Goal: Information Seeking & Learning: Learn about a topic

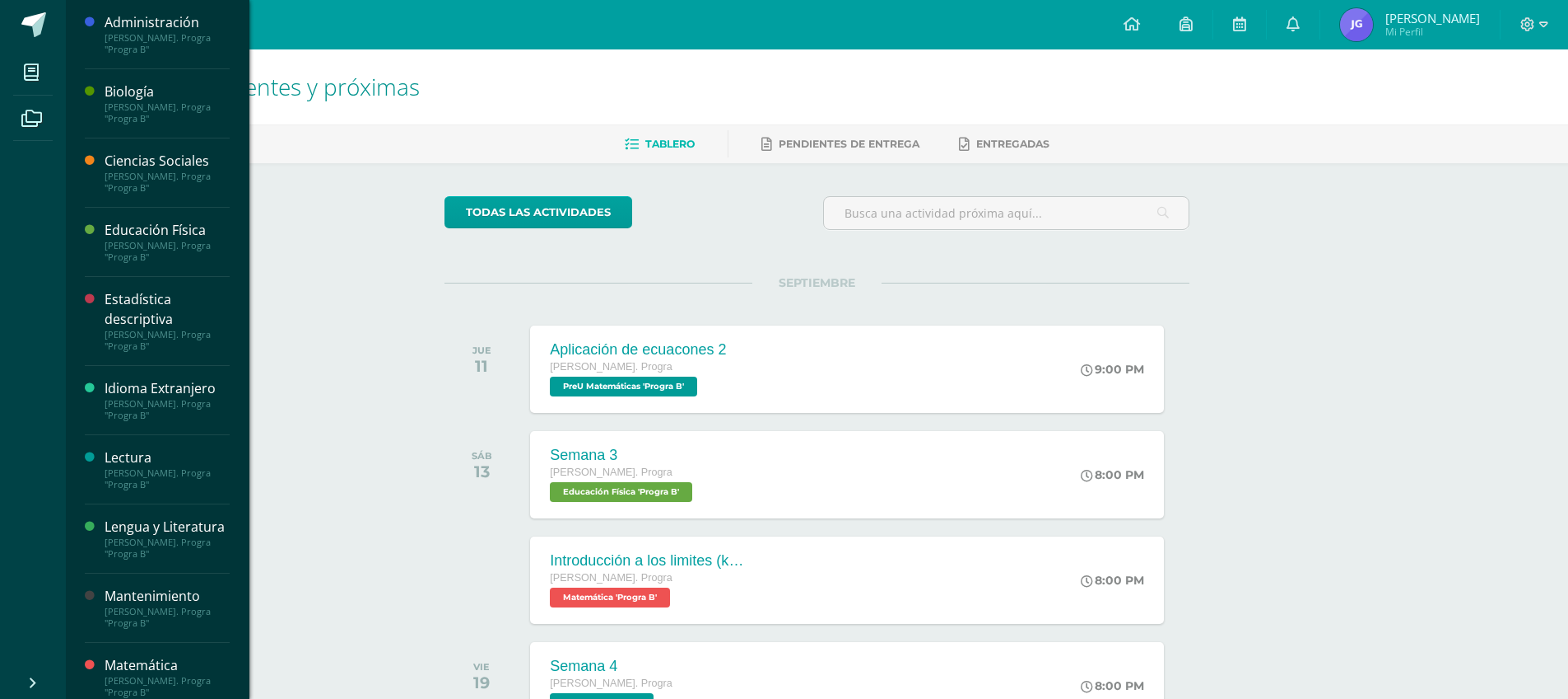
click at [146, 110] on div "[PERSON_NAME]. Progra "Progra B"" at bounding box center [167, 112] width 125 height 23
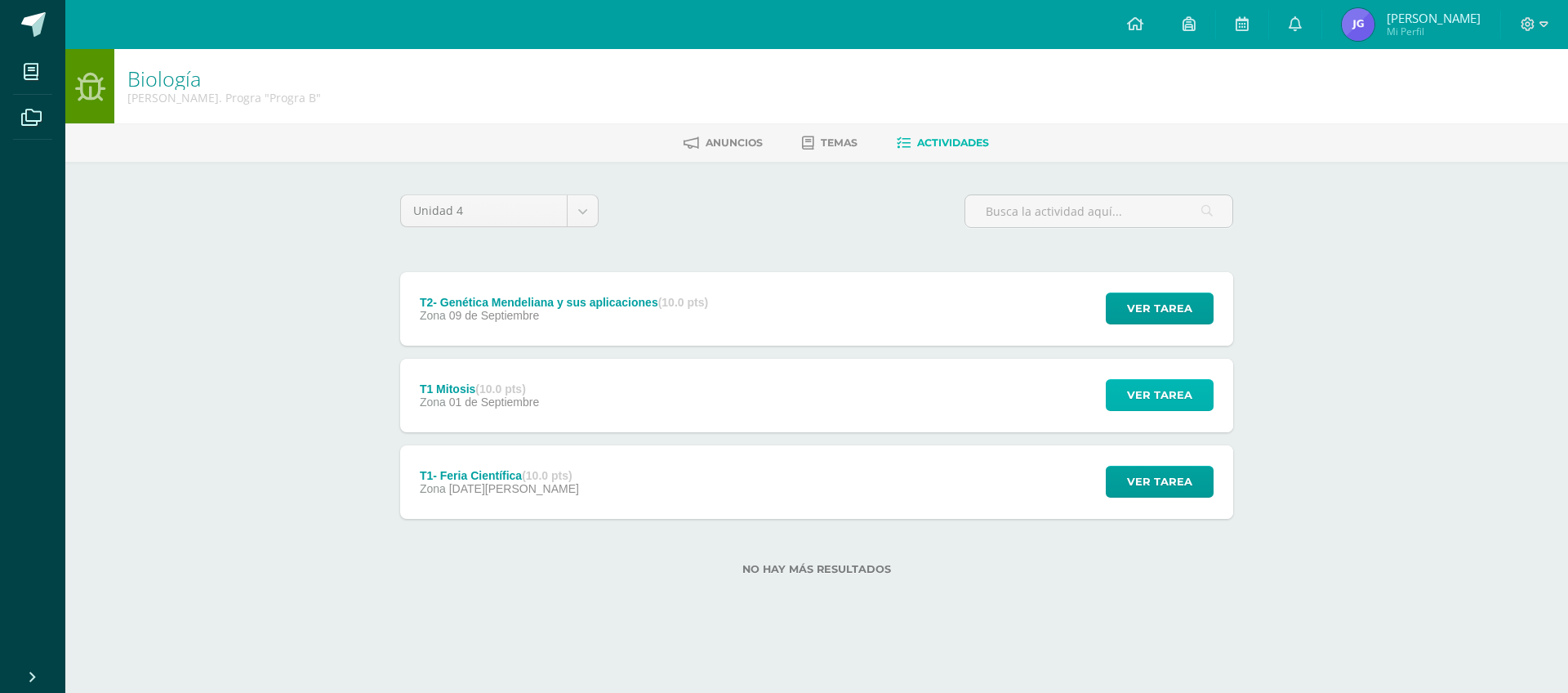
click at [1154, 403] on span "Ver tarea" at bounding box center [1160, 395] width 66 height 31
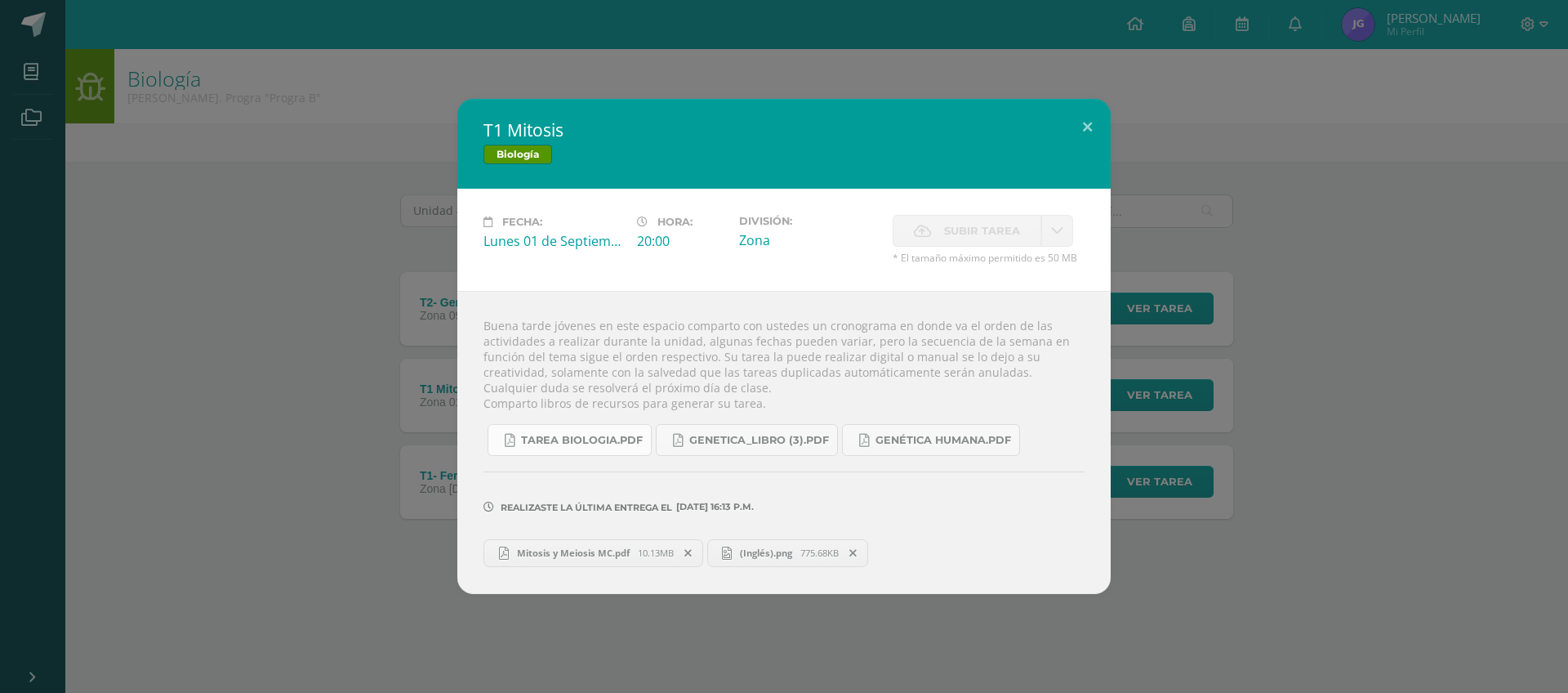
click at [611, 442] on span "Tarea biologia.pdf" at bounding box center [581, 440] width 122 height 14
click at [731, 441] on span "Genetica_LIBRO (3).pdf" at bounding box center [759, 440] width 140 height 14
click at [1260, 145] on div "T1 Mitosis Biología Fecha: Lunes 01 de Septiembre Hora: 20:00 División: Zona Su…" at bounding box center [784, 346] width 1555 height 494
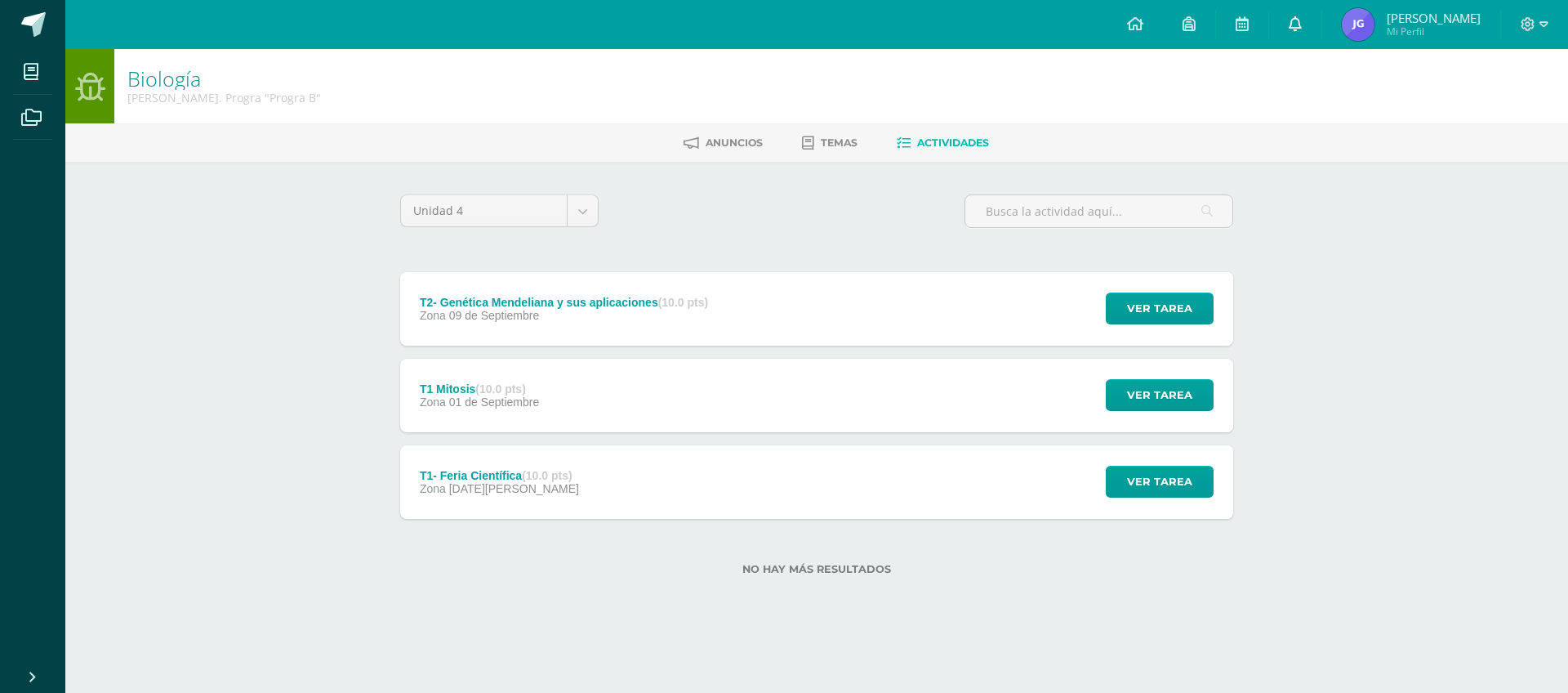
click at [1303, 36] on link at bounding box center [1295, 24] width 52 height 49
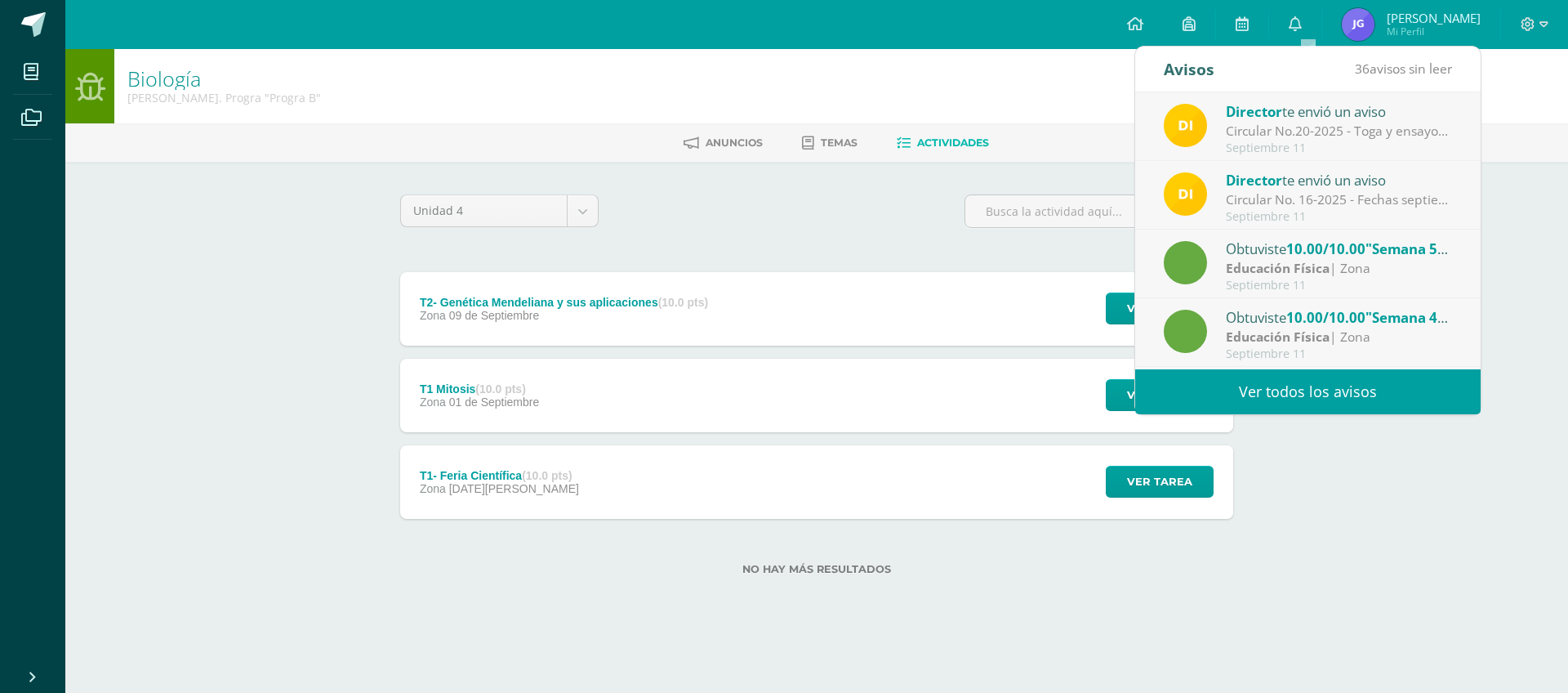
click at [1351, 379] on link "Ver todos los avisos" at bounding box center [1308, 392] width 345 height 45
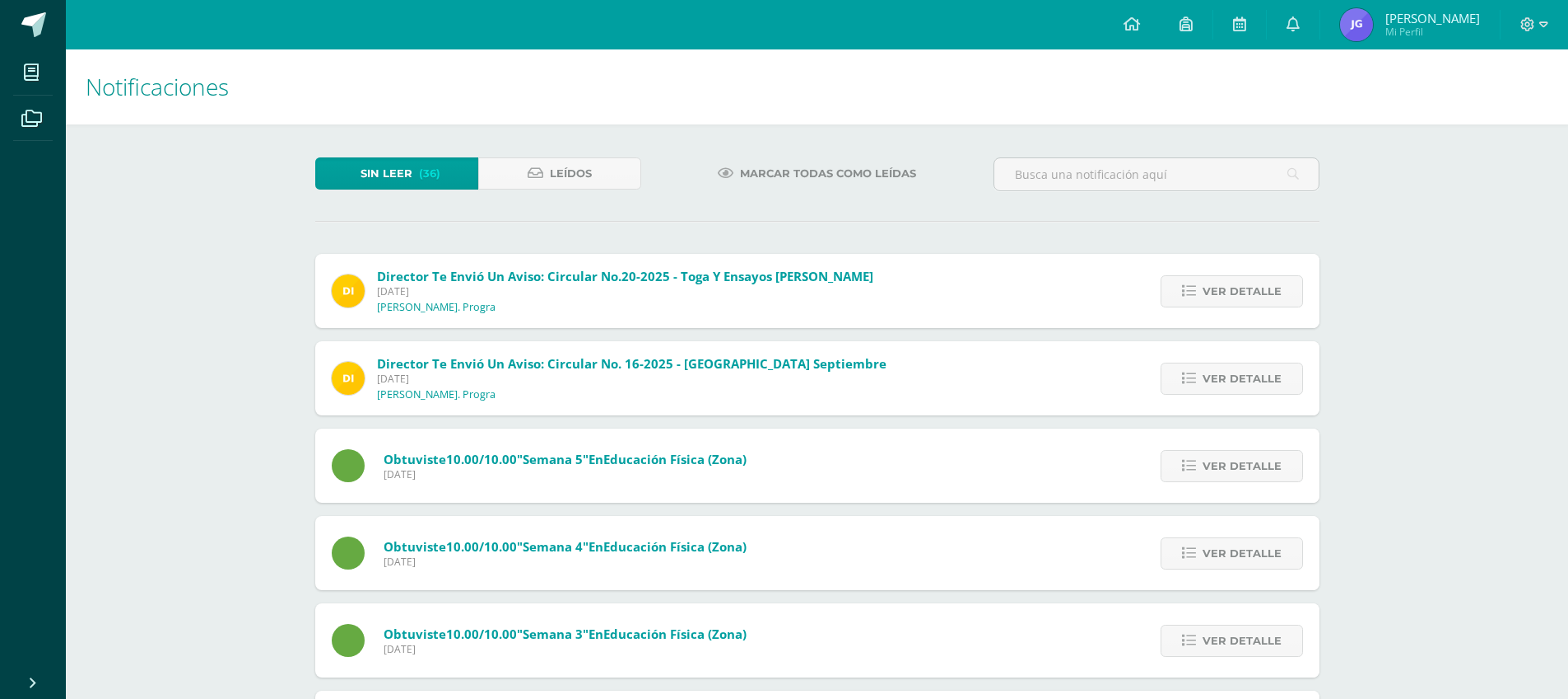
click at [787, 174] on span "Marcar todas como leídas" at bounding box center [829, 174] width 176 height 31
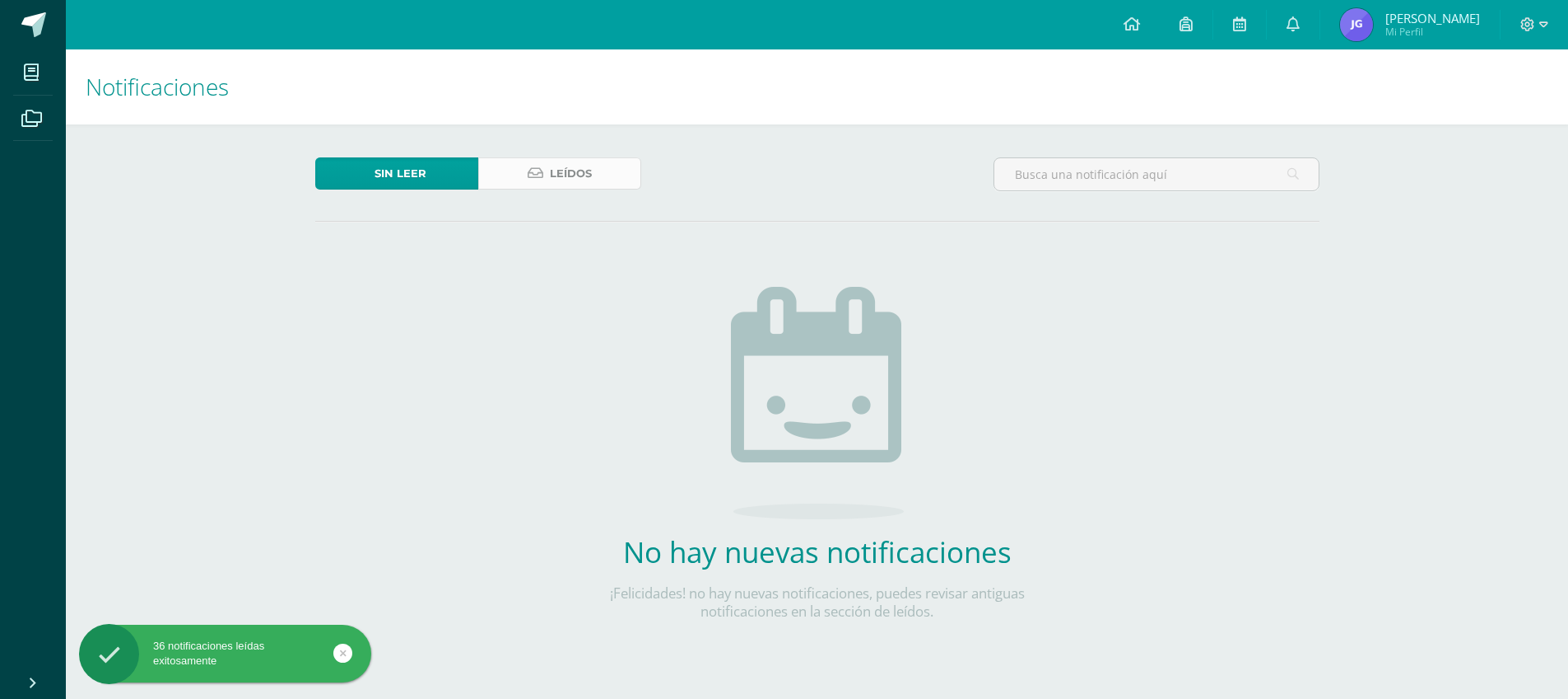
click at [567, 174] on span "Leídos" at bounding box center [571, 174] width 42 height 31
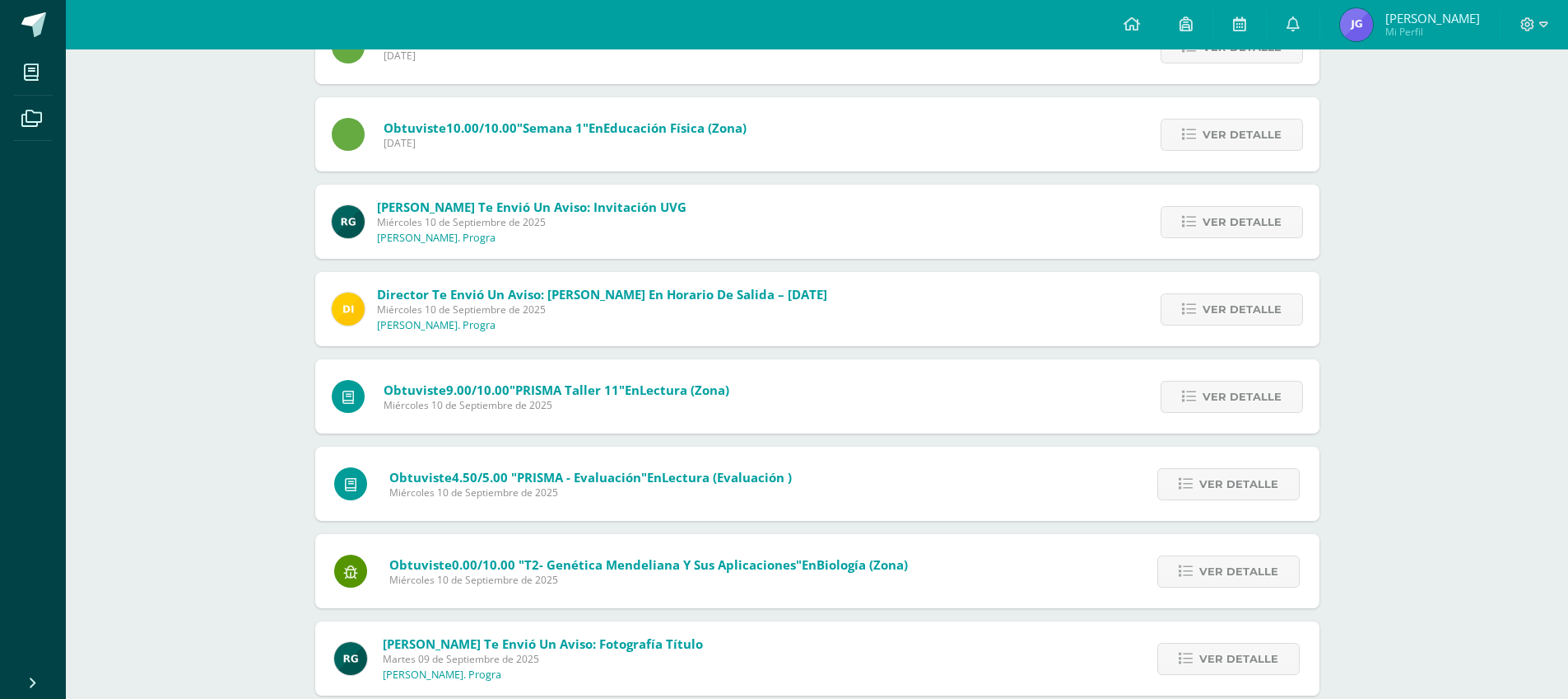
scroll to position [682, 0]
click at [1214, 570] on span "Ver detalle" at bounding box center [1238, 571] width 79 height 31
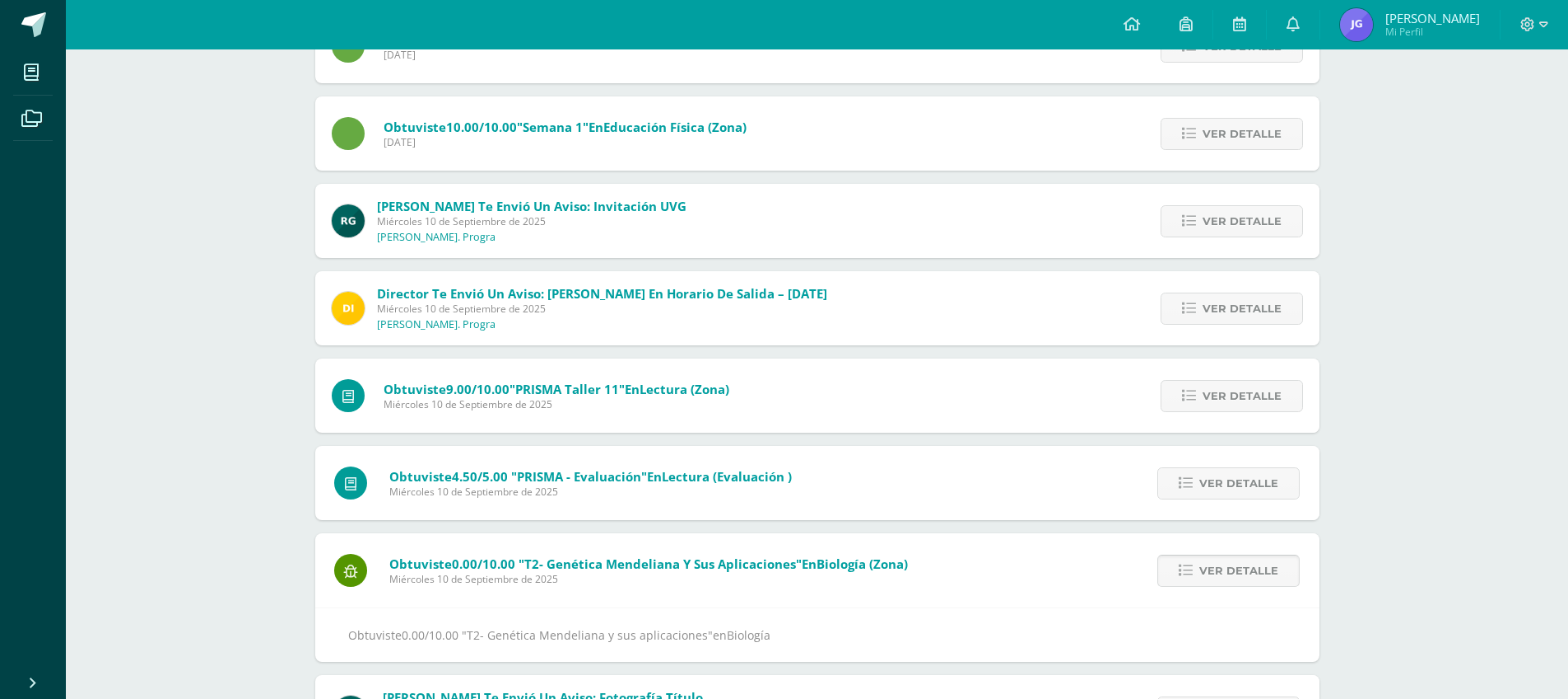
click at [1209, 567] on span "Ver detalle" at bounding box center [1238, 571] width 79 height 31
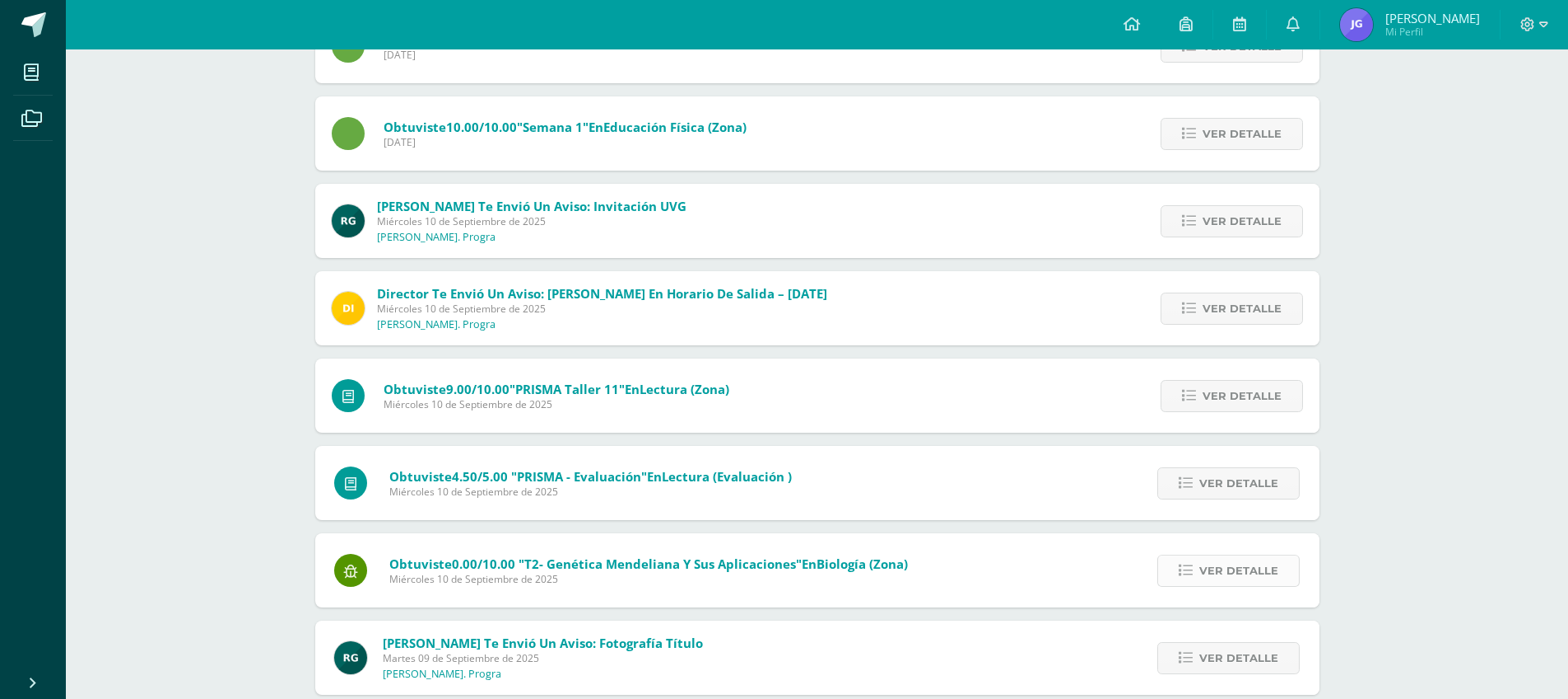
click at [1224, 570] on span "Ver detalle" at bounding box center [1238, 571] width 79 height 31
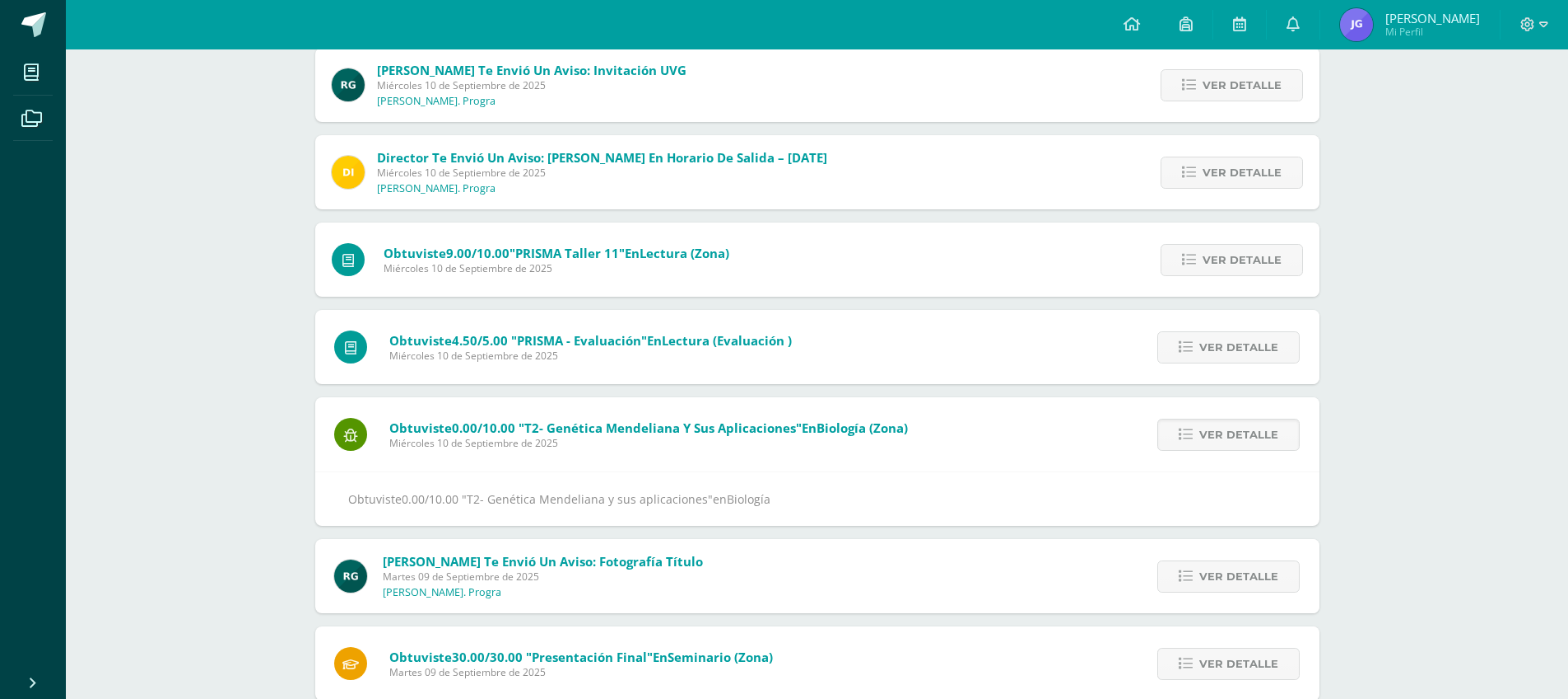
scroll to position [889, 0]
